Goal: Complete application form: Complete application form

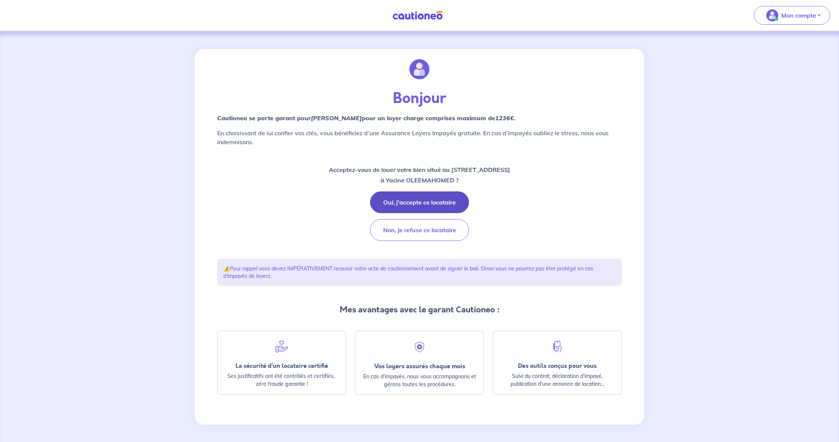
click at [428, 200] on button "Oui, j'accepte ce locataire" at bounding box center [419, 202] width 99 height 22
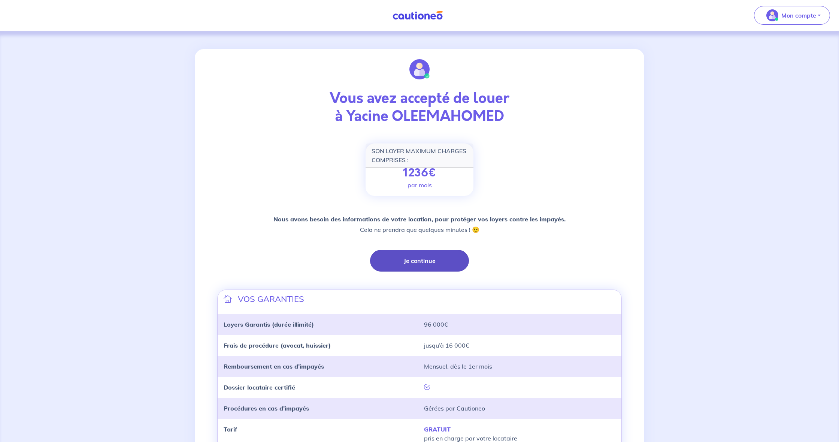
click at [420, 265] on button "Je continue" at bounding box center [419, 261] width 99 height 22
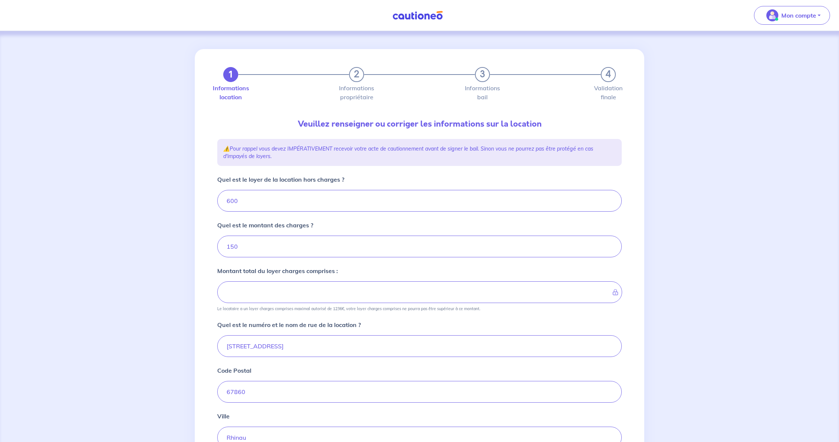
type input "750"
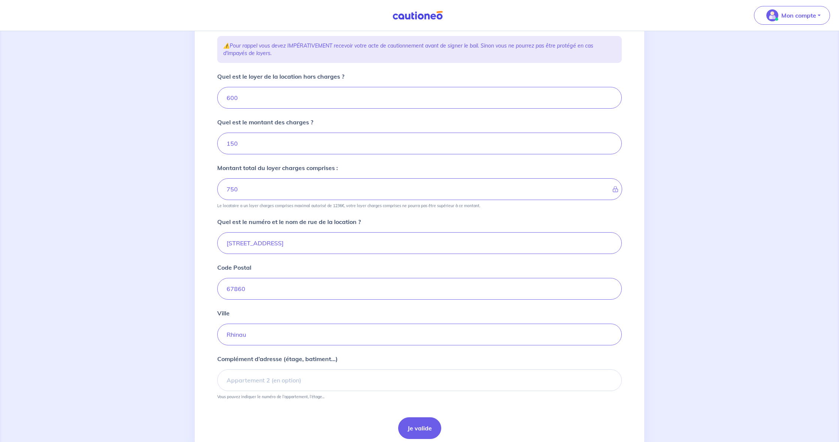
scroll to position [108, 0]
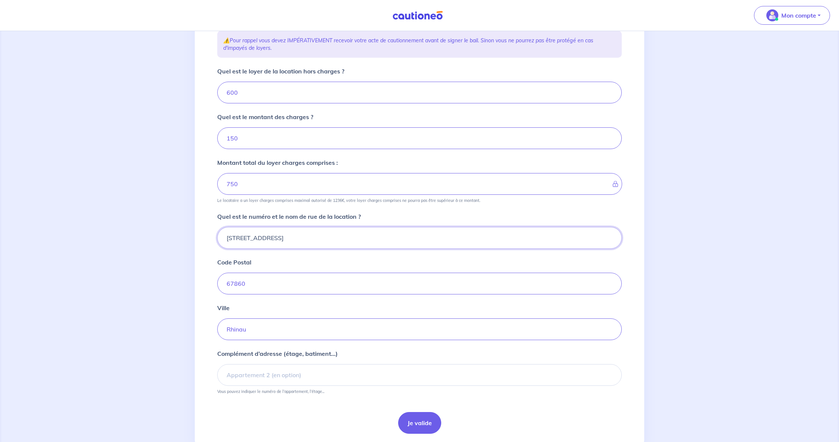
drag, startPoint x: 260, startPoint y: 239, endPoint x: 208, endPoint y: 237, distance: 52.1
paste input "rue d'Enghien - 67860 RHINAU"
drag, startPoint x: 330, startPoint y: 239, endPoint x: 271, endPoint y: 239, distance: 58.4
click at [270, 239] on input "2 rue d'Enghien - 67860 RHINAU" at bounding box center [419, 238] width 404 height 22
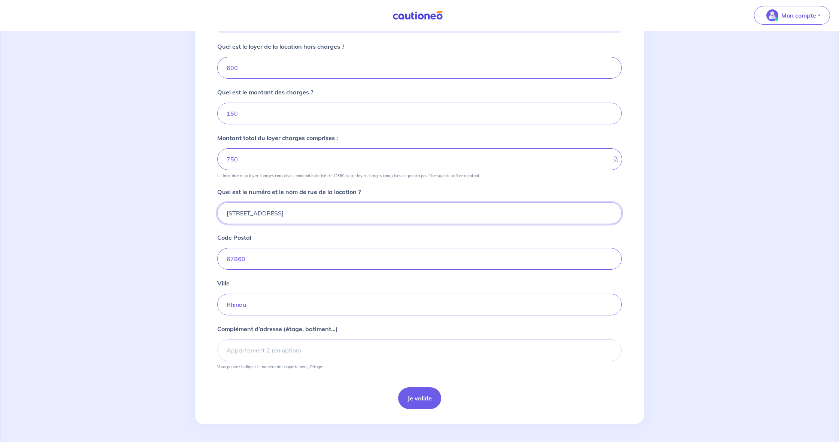
scroll to position [133, 0]
type input "2 rue d'Enghien"
type input "RDC"
drag, startPoint x: 429, startPoint y: 396, endPoint x: 373, endPoint y: 376, distance: 60.0
click at [429, 396] on button "Je valide" at bounding box center [419, 398] width 43 height 22
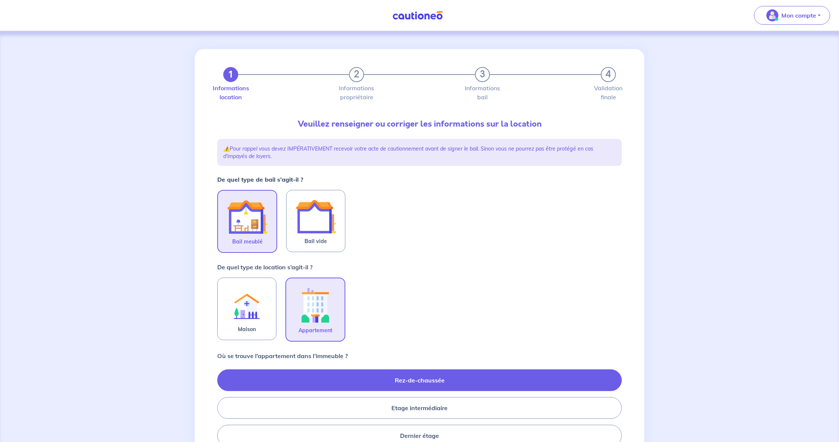
click at [231, 233] on img at bounding box center [247, 217] width 40 height 40
click at [0, 0] on input "Bail meublé" at bounding box center [0, 0] width 0 height 0
click at [315, 314] on img at bounding box center [315, 305] width 40 height 42
click at [0, 0] on input "Appartement" at bounding box center [0, 0] width 0 height 0
click at [444, 381] on label "Rez-de-chaussée" at bounding box center [419, 380] width 404 height 22
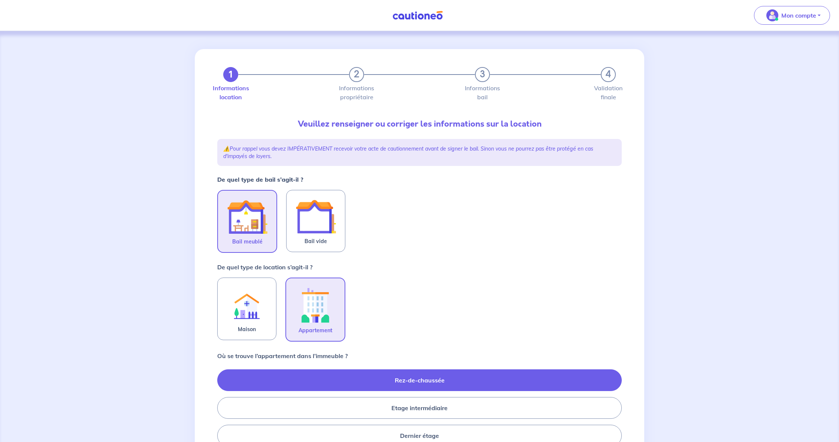
click at [222, 405] on input "Rez-de-chaussée" at bounding box center [219, 407] width 5 height 5
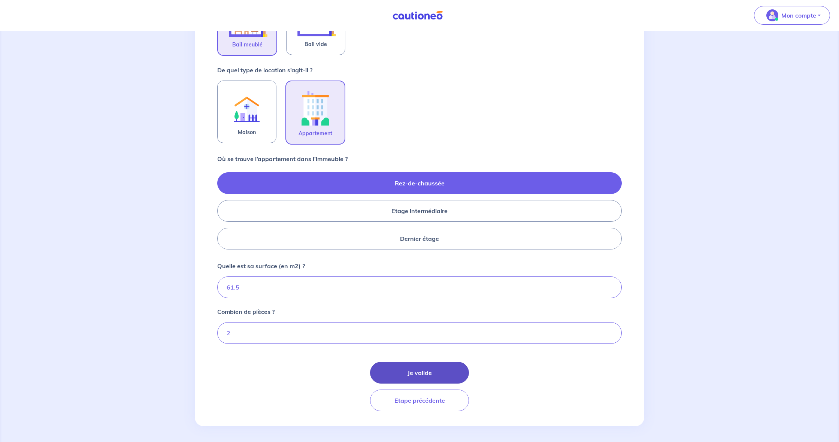
scroll to position [197, 0]
click at [411, 370] on button "Je valide" at bounding box center [419, 372] width 99 height 22
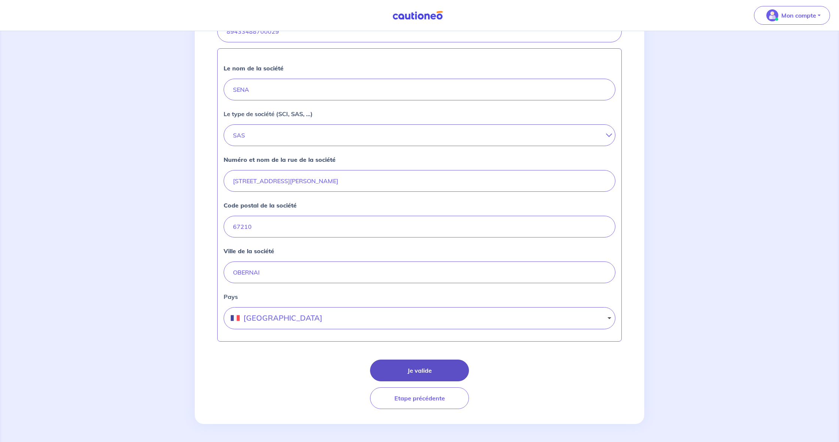
scroll to position [193, 0]
click at [431, 365] on button "Je valide" at bounding box center [419, 370] width 99 height 22
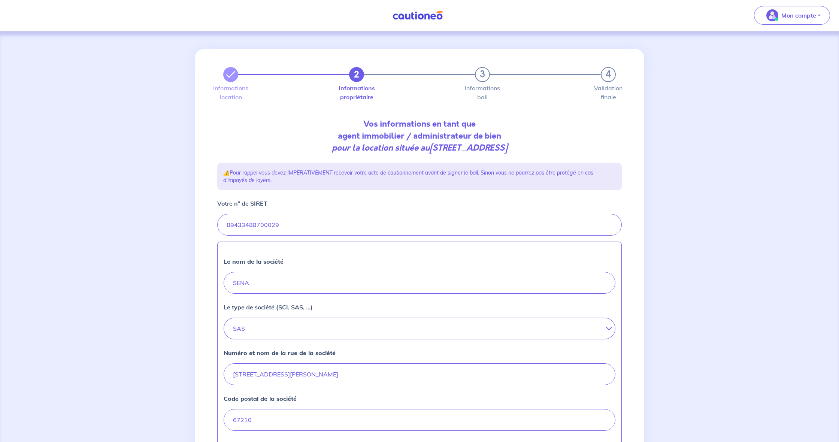
select select "FR"
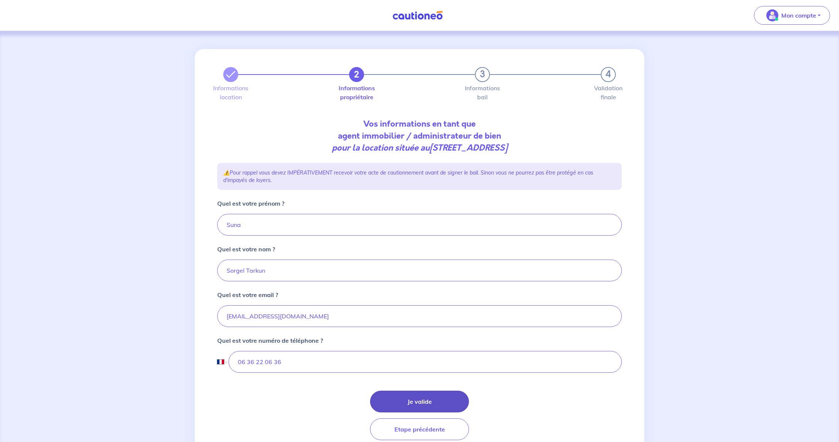
click at [429, 401] on button "Je valide" at bounding box center [419, 402] width 99 height 22
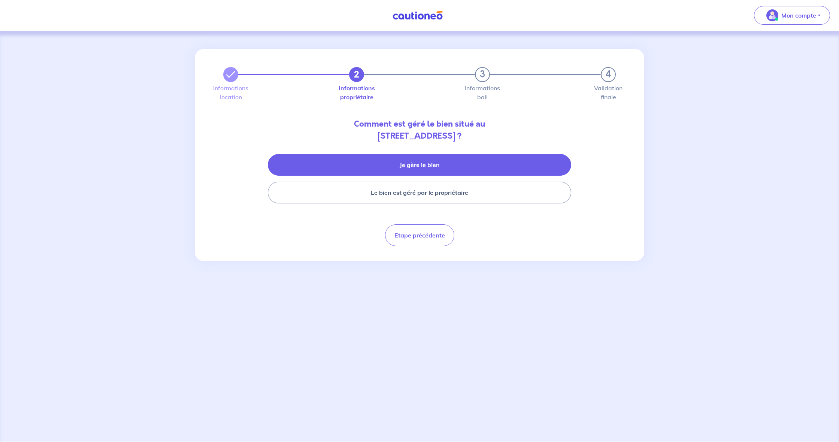
drag, startPoint x: 405, startPoint y: 157, endPoint x: 411, endPoint y: 172, distance: 16.6
click at [405, 157] on button "Je gère le bien" at bounding box center [419, 165] width 303 height 22
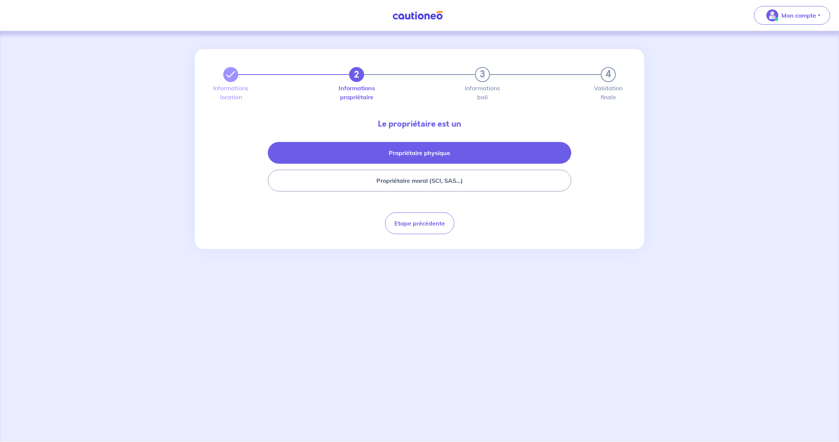
click at [436, 154] on button "Propriétaire physique" at bounding box center [419, 153] width 303 height 22
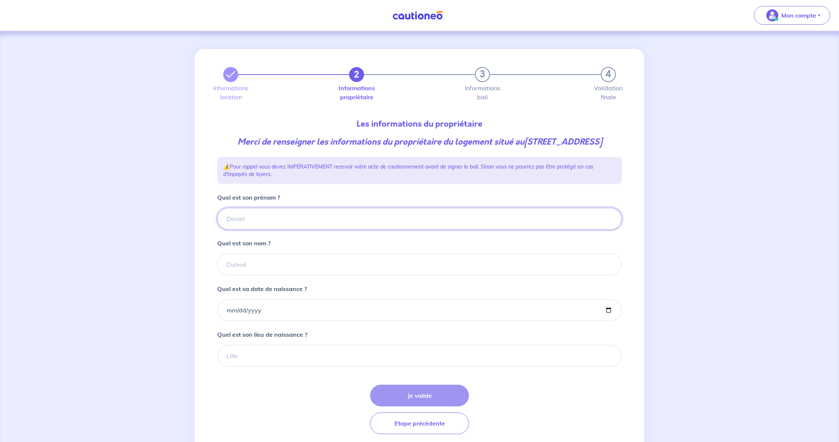
click at [263, 230] on input "Quel est son prénom ?" at bounding box center [419, 219] width 404 height 22
paste input "SOMMEN Geoffroy, Lucien, Alfred"
click at [239, 230] on input "SOMMEN Geoffroy, Lucien, Alfred" at bounding box center [419, 219] width 404 height 22
type input "Geoffroy, Lucien, Alfred"
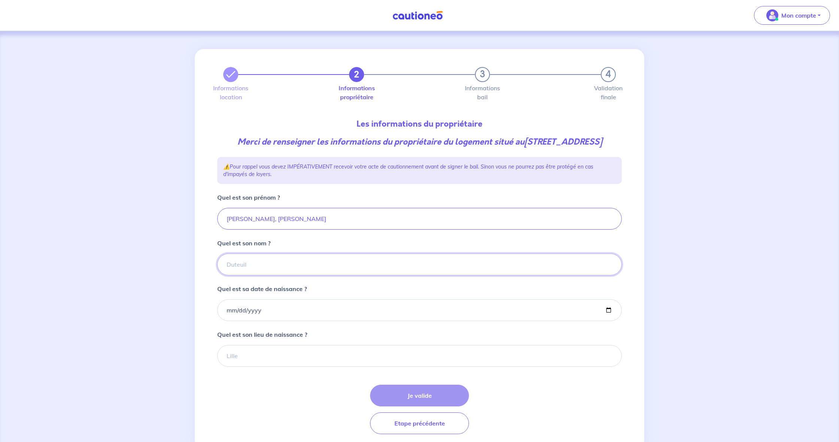
paste input "SOMMEN"
type input "SOMMEN"
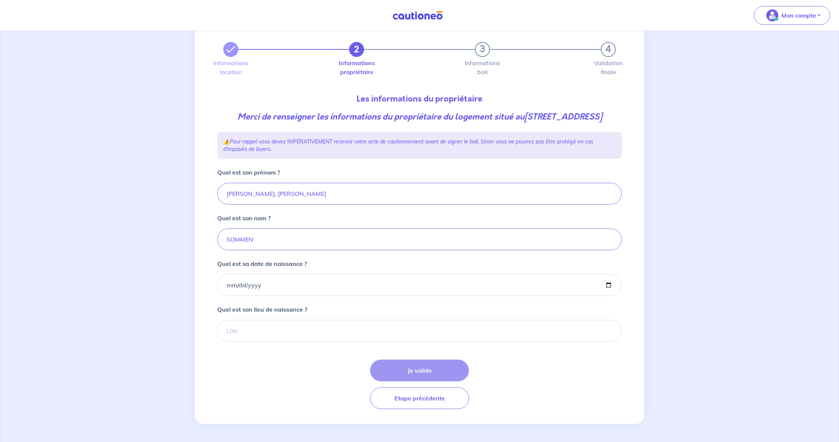
scroll to position [37, 0]
click at [324, 285] on input "Quel est sa date de naissance ?" at bounding box center [419, 285] width 404 height 22
type input "1976-08-13"
click at [317, 392] on div "Je valide Etape précédente" at bounding box center [419, 383] width 404 height 49
click at [270, 336] on input "Quel est son lieu de naissance ?" at bounding box center [419, 331] width 404 height 22
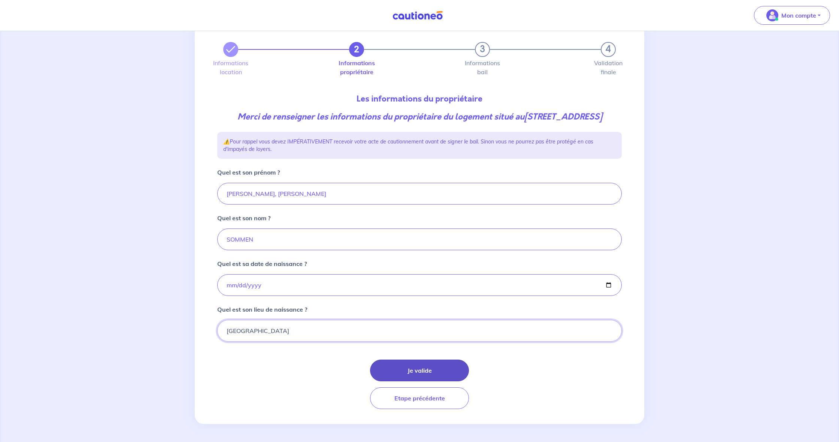
type input "Thionville"
click at [437, 368] on button "Je valide" at bounding box center [419, 370] width 99 height 22
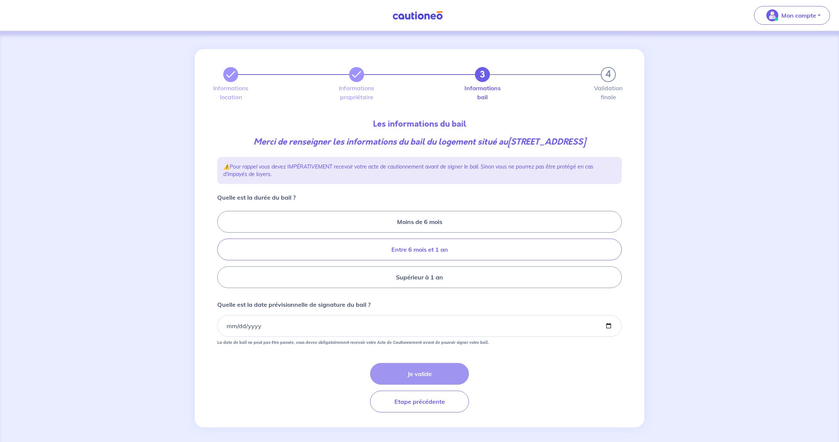
click at [449, 250] on label "Entre 6 mois et 1 an" at bounding box center [419, 249] width 404 height 22
click at [222, 250] on input "Entre 6 mois et 1 an" at bounding box center [219, 249] width 5 height 5
radio input "true"
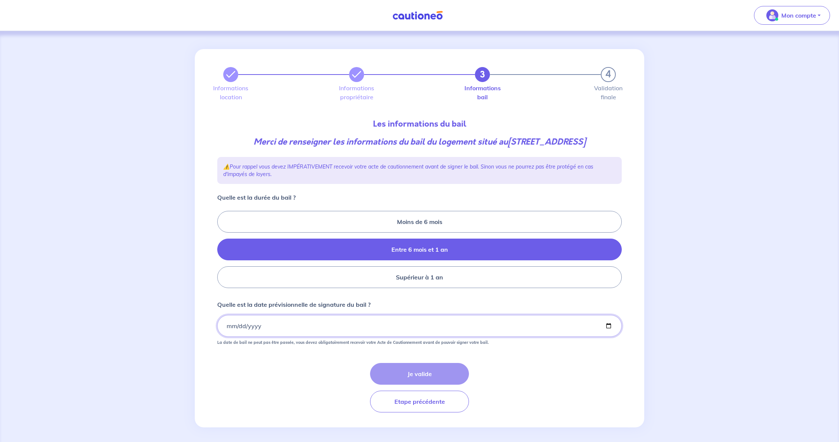
click at [231, 325] on input "Quelle est la date prévisionnelle de signature du bail ?" at bounding box center [419, 326] width 404 height 22
type input "2025-09-22"
click at [305, 366] on div "Je valide Etape précédente" at bounding box center [419, 387] width 404 height 49
click at [393, 370] on button "Je valide" at bounding box center [419, 374] width 99 height 22
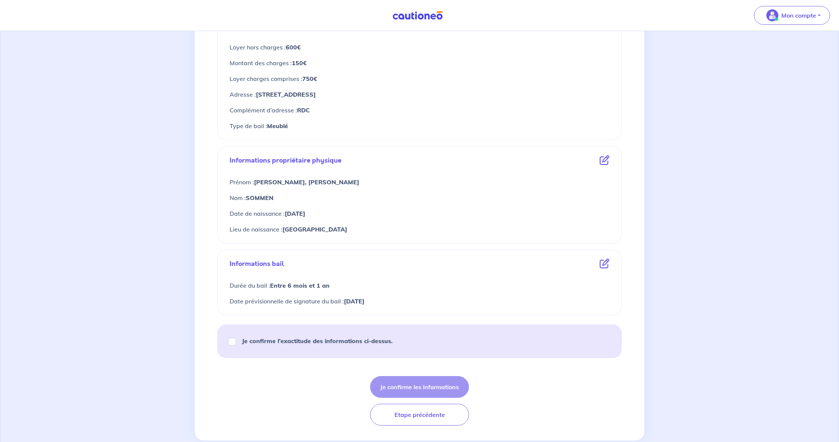
scroll to position [169, 0]
click at [361, 338] on strong "Je confirme l’exactitude des informations ci-dessus." at bounding box center [317, 340] width 151 height 7
click at [236, 338] on input "Je confirme l’exactitude des informations ci-dessus." at bounding box center [231, 341] width 7 height 7
checkbox input "true"
drag, startPoint x: 444, startPoint y: 385, endPoint x: 438, endPoint y: 383, distance: 6.5
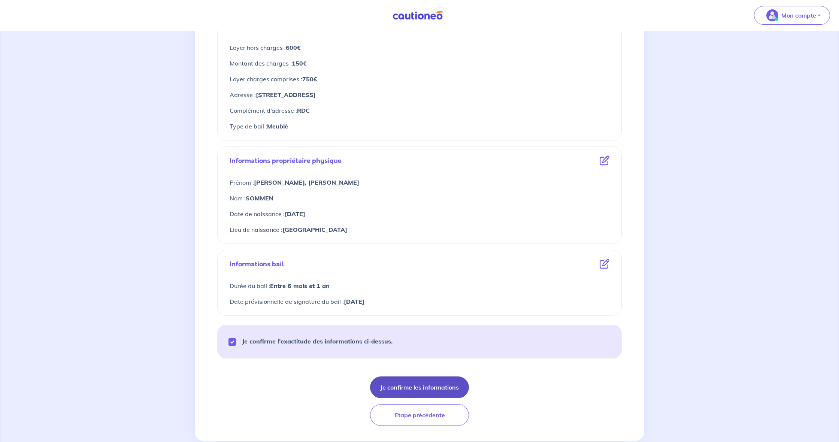
click at [444, 385] on button "Je confirme les informations" at bounding box center [419, 387] width 99 height 22
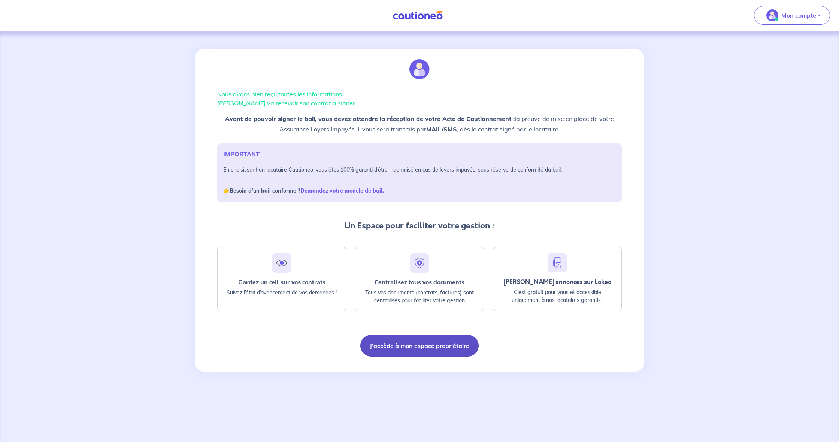
click at [407, 346] on button "J'accède à mon espace propriétaire" at bounding box center [419, 346] width 118 height 22
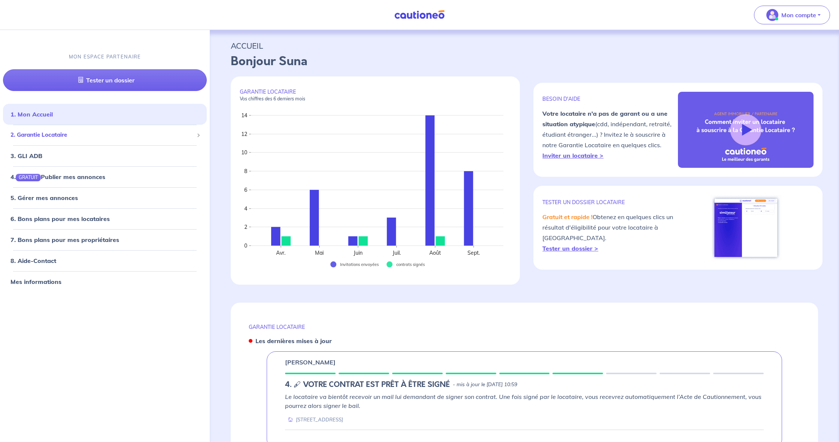
drag, startPoint x: 86, startPoint y: 136, endPoint x: 83, endPoint y: 133, distance: 4.0
click at [86, 136] on span "2. Garantie Locataire" at bounding box center [101, 135] width 183 height 9
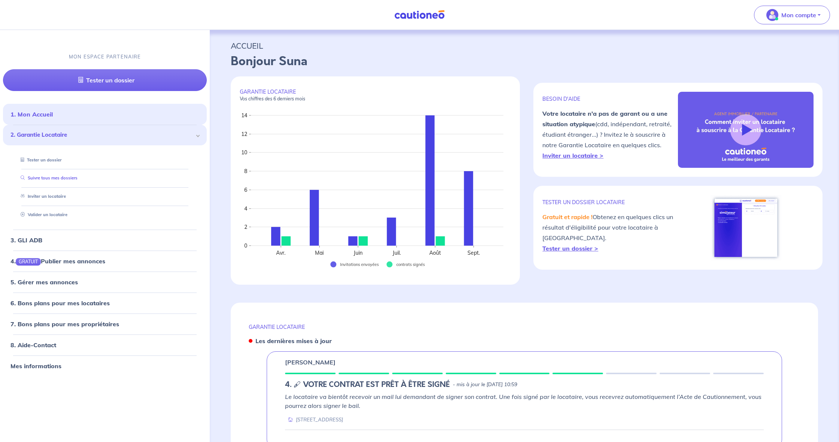
click at [57, 177] on link "Suivre tous mes dossiers" at bounding box center [48, 177] width 60 height 5
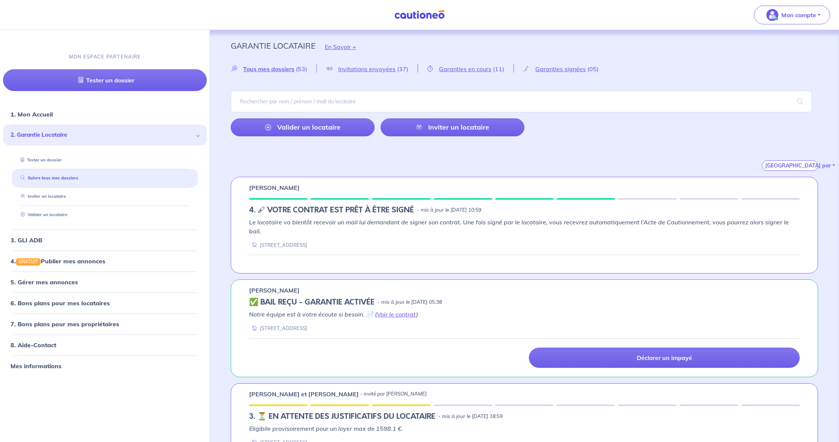
scroll to position [3, 0]
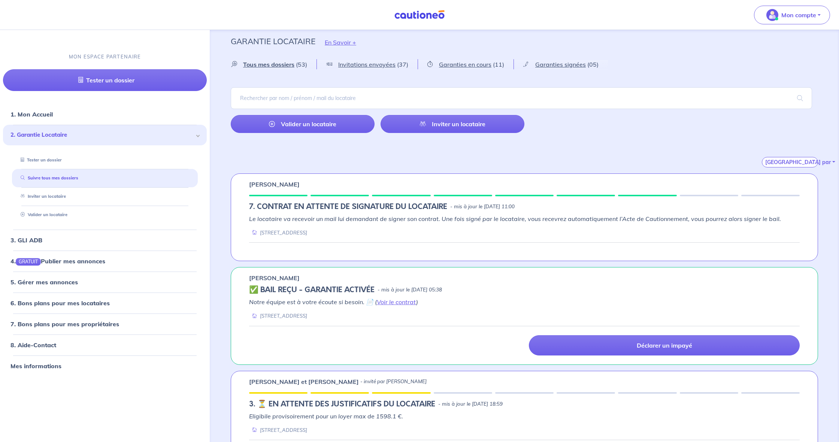
scroll to position [2, 0]
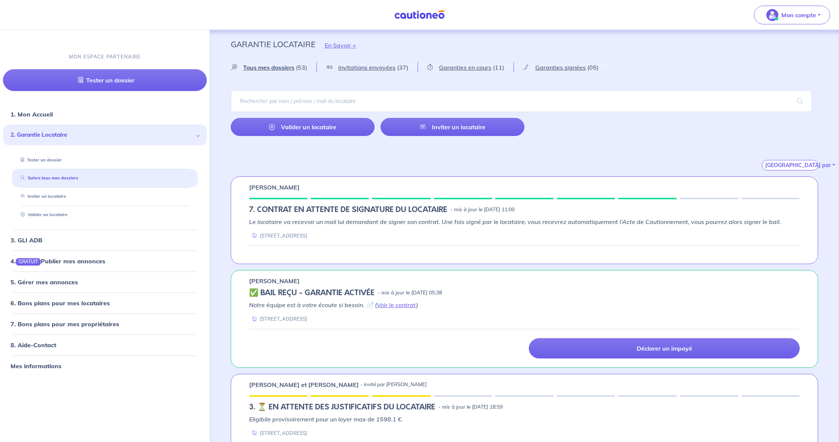
scroll to position [1, 0]
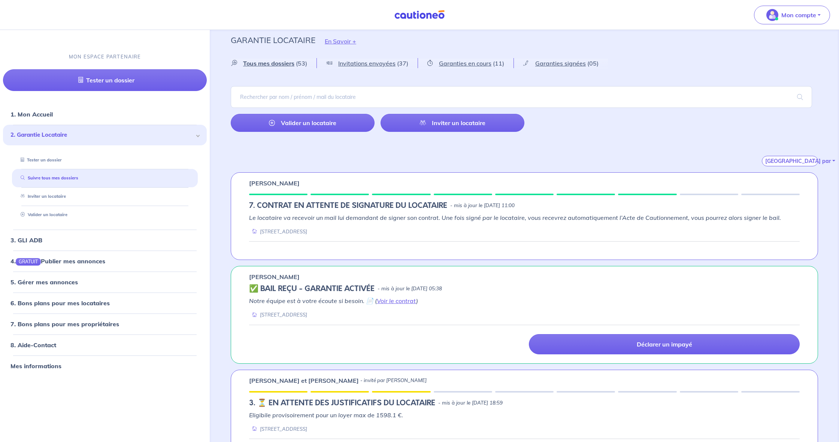
scroll to position [6, 0]
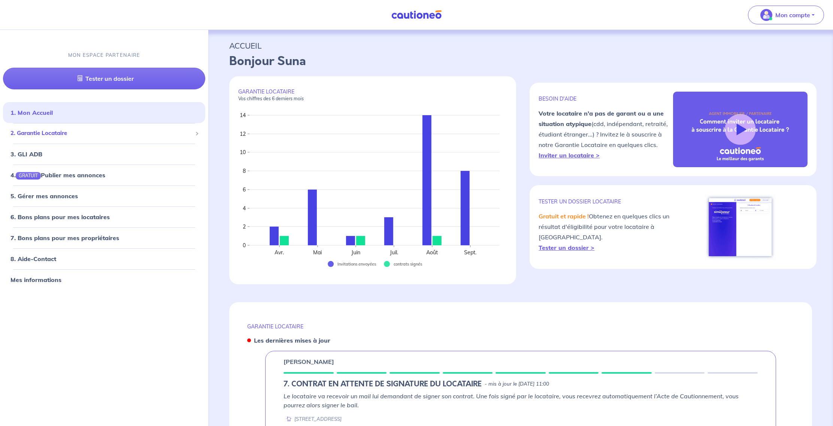
drag, startPoint x: 75, startPoint y: 130, endPoint x: 92, endPoint y: 136, distance: 18.4
click at [75, 130] on span "2. Garantie Locataire" at bounding box center [101, 133] width 182 height 9
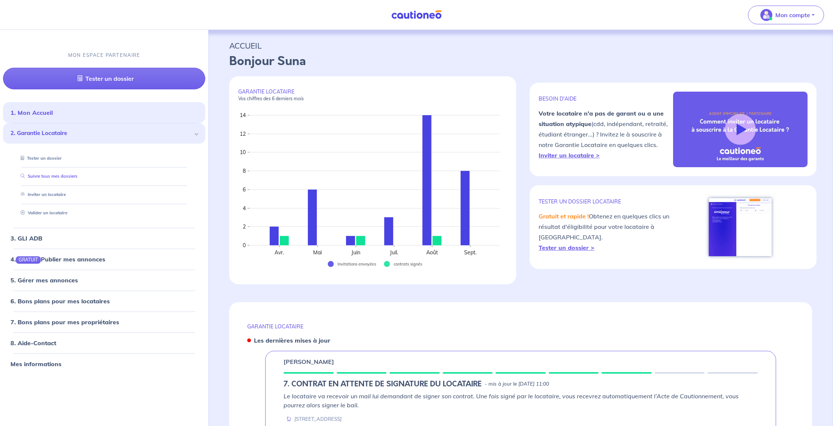
click at [78, 176] on link "Suivre tous mes dossiers" at bounding box center [48, 176] width 60 height 5
